Goal: Transaction & Acquisition: Purchase product/service

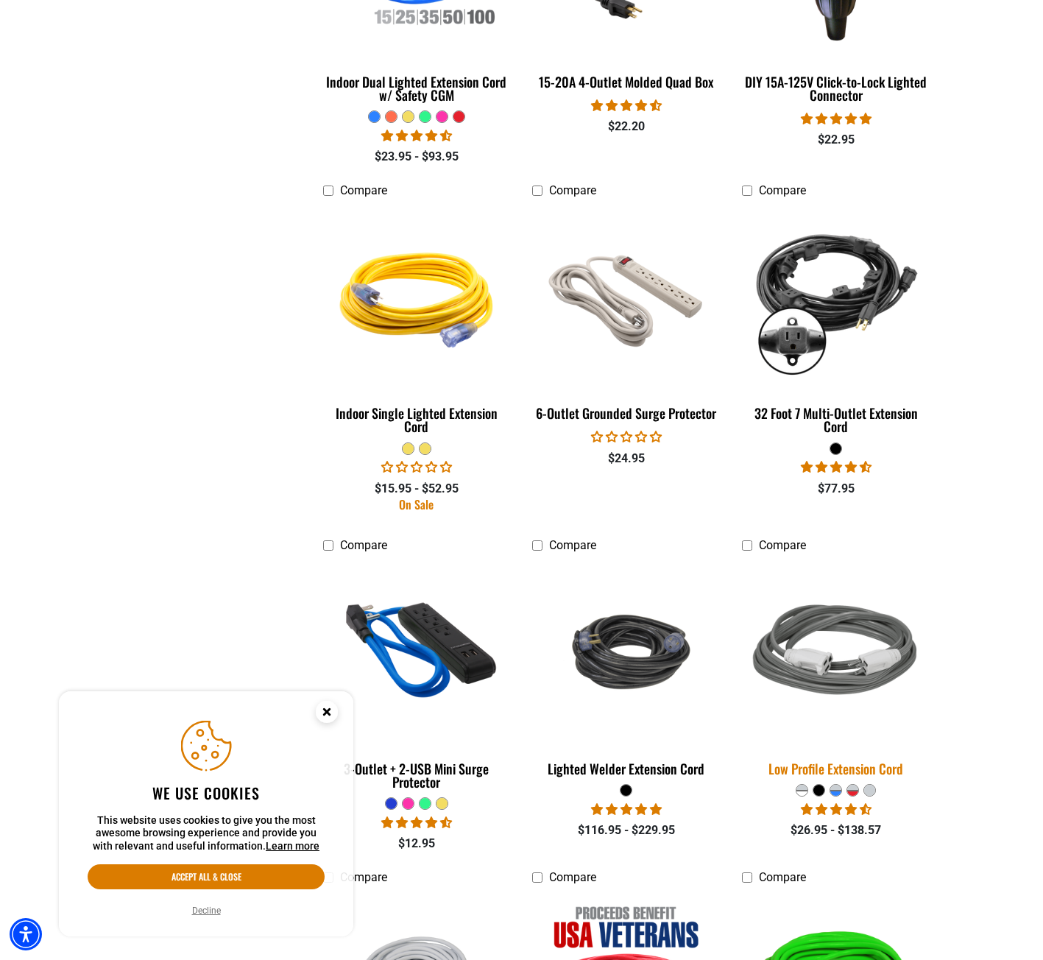
scroll to position [1914, 0]
click at [859, 632] on img at bounding box center [836, 652] width 206 height 188
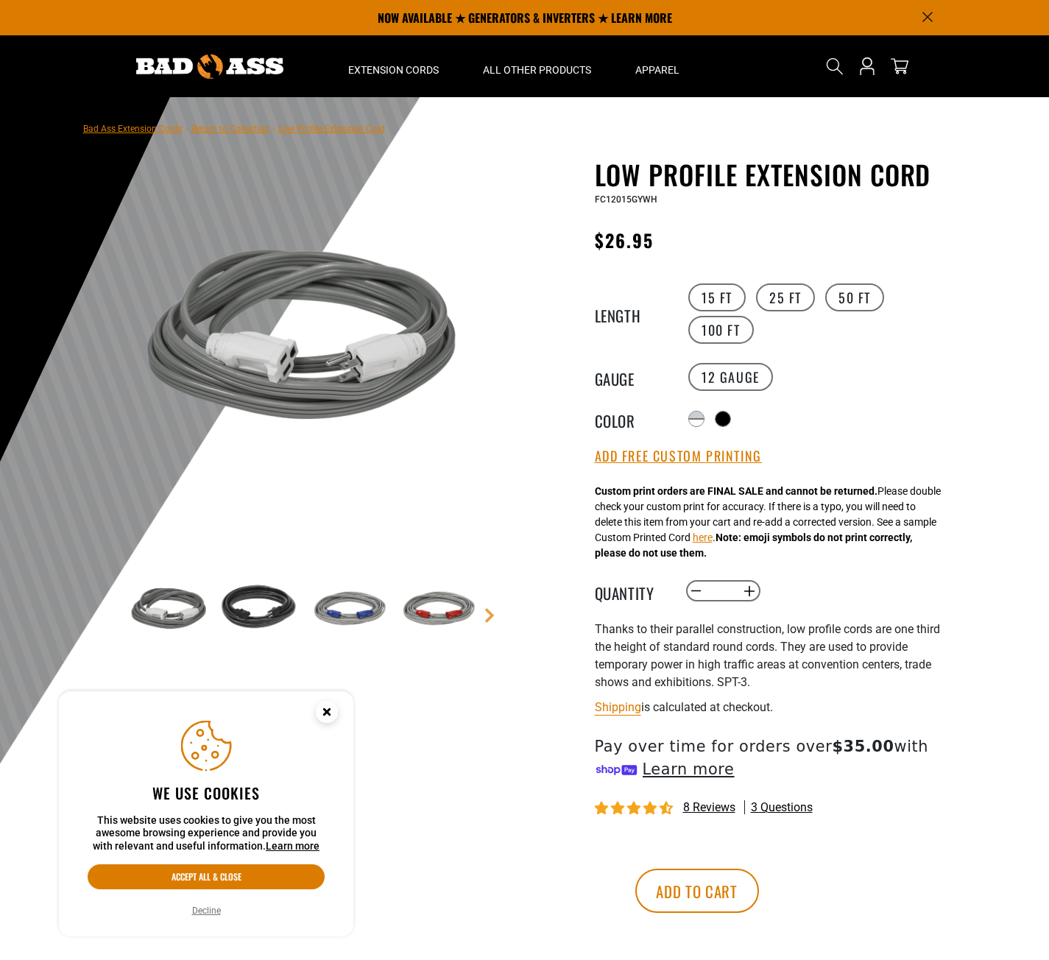
click at [236, 420] on img at bounding box center [304, 339] width 355 height 355
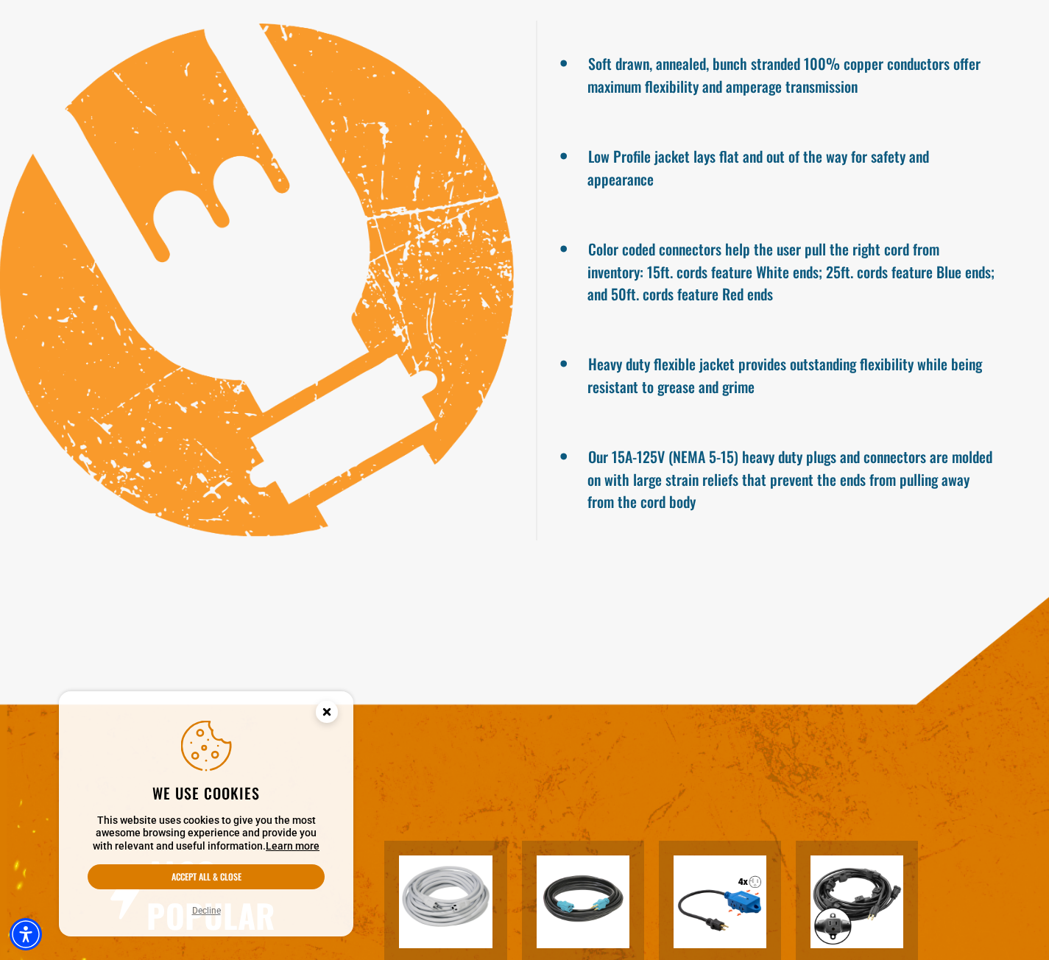
scroll to position [1767, 0]
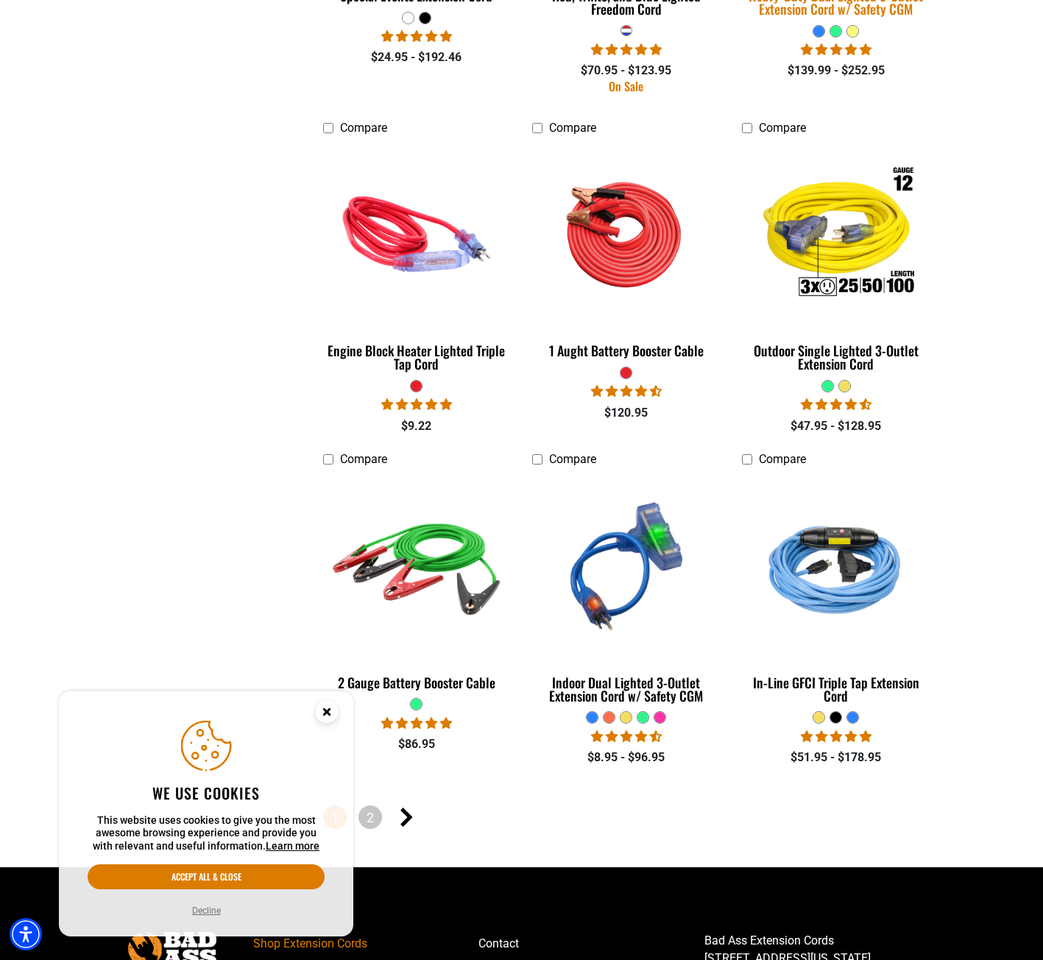
scroll to position [3270, 0]
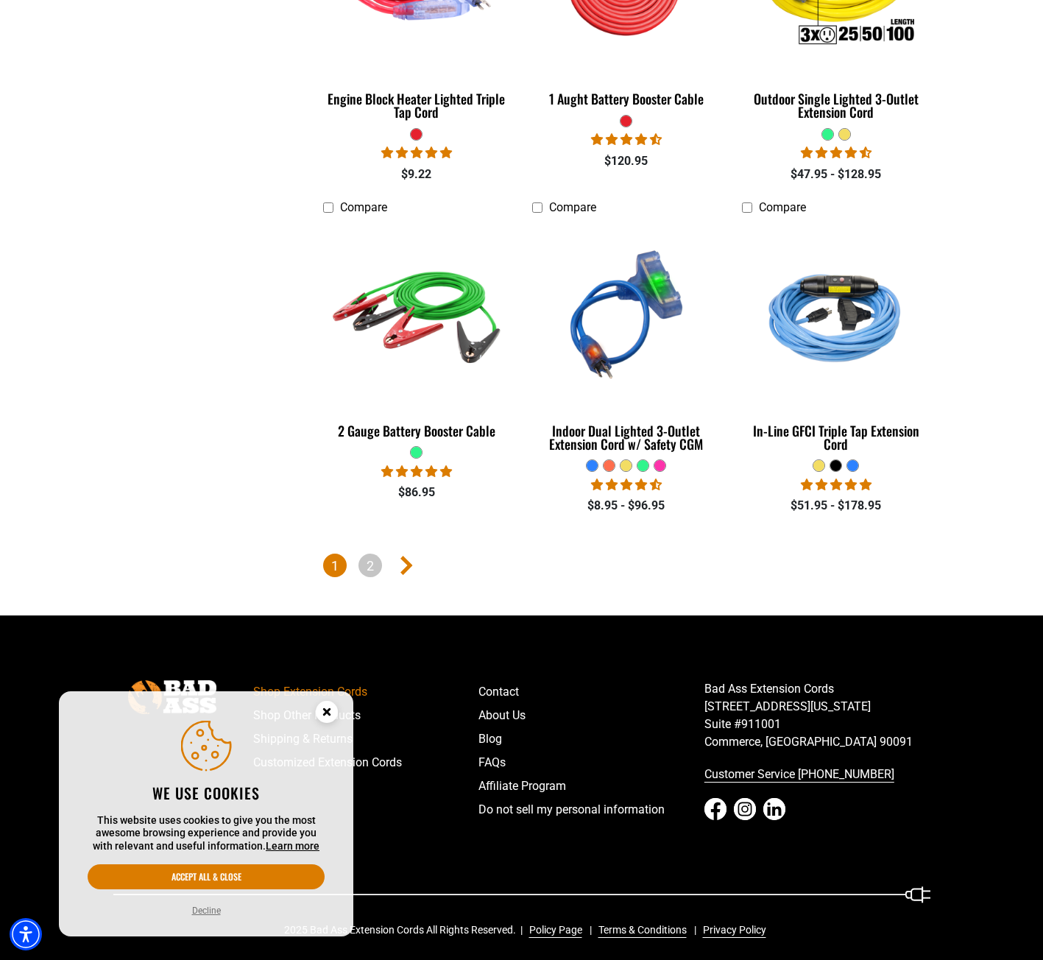
click at [397, 562] on link "Next page" at bounding box center [406, 566] width 24 height 24
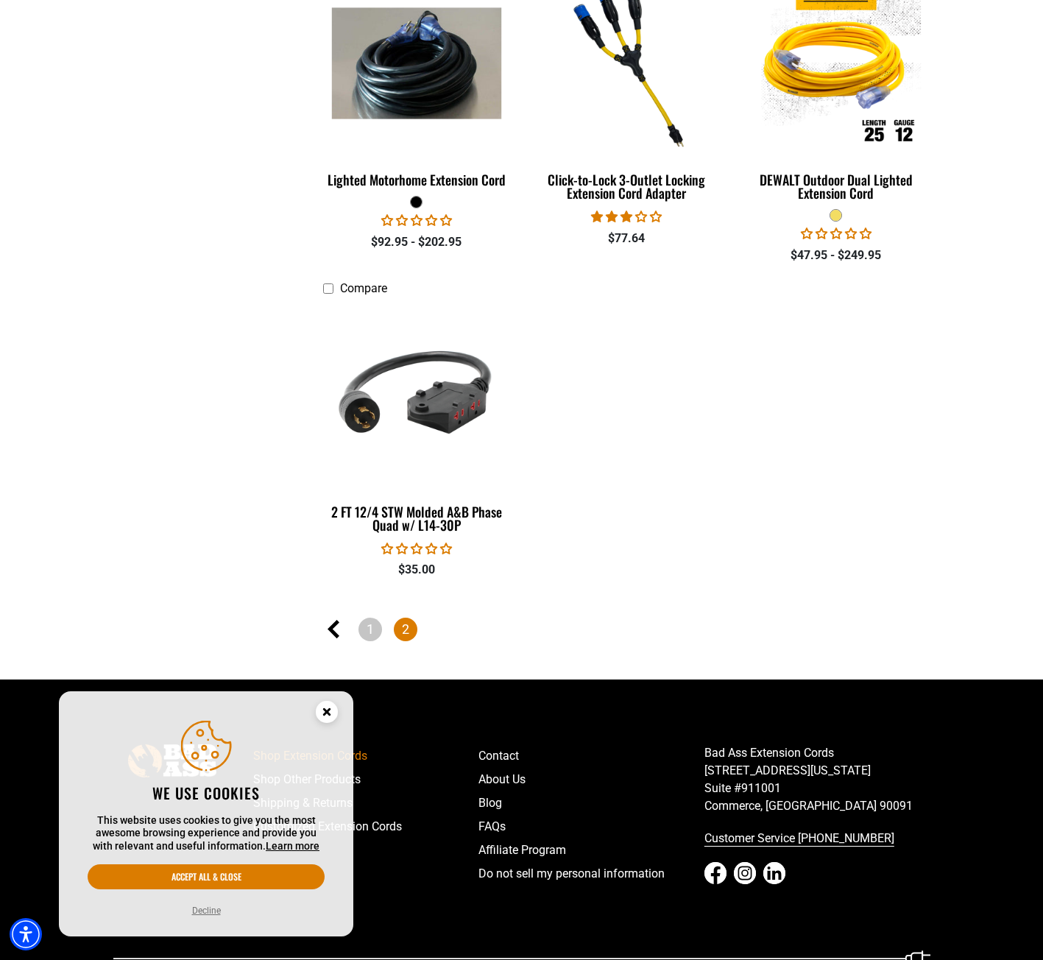
scroll to position [2200, 0]
